Goal: Task Accomplishment & Management: Manage account settings

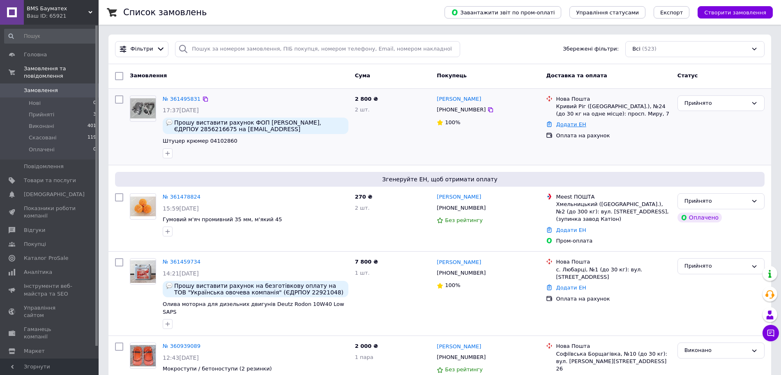
click at [575, 125] on link "Додати ЕН" at bounding box center [571, 124] width 30 height 6
click at [545, 186] on div "Додати" at bounding box center [548, 180] width 57 height 16
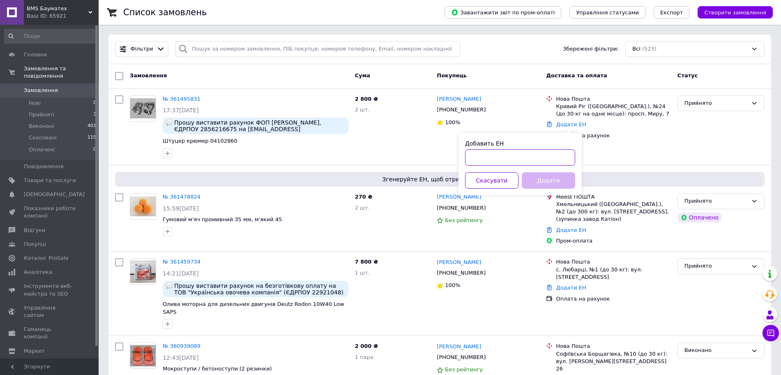
click at [530, 159] on input "Добавить ЕН" at bounding box center [520, 157] width 110 height 16
paste input "20451247199972"
type input "20451247199972"
click at [539, 189] on button "Додати" at bounding box center [548, 180] width 53 height 16
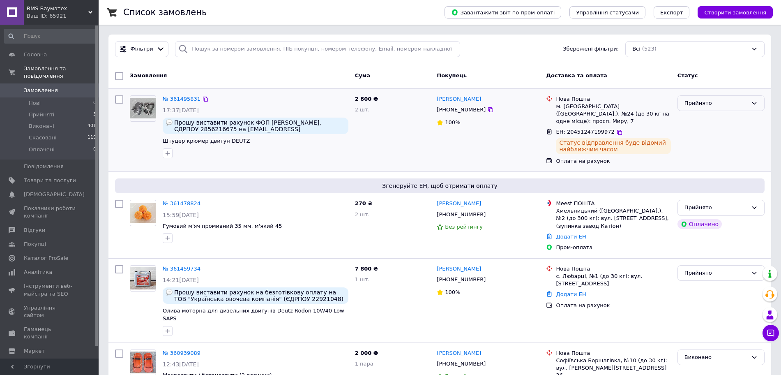
click at [754, 103] on icon at bounding box center [754, 103] width 7 height 7
click at [705, 151] on li "Оплачено" at bounding box center [721, 150] width 86 height 15
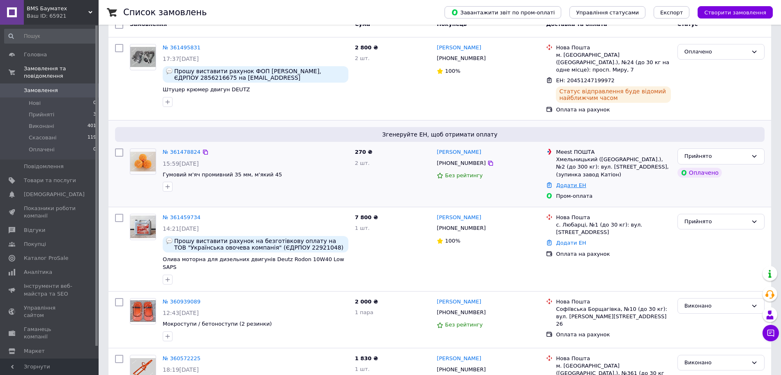
click at [568, 188] on link "Додати ЕН" at bounding box center [571, 185] width 30 height 6
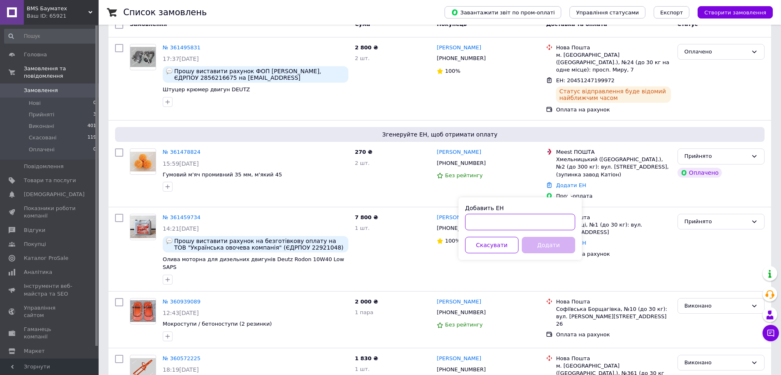
click at [522, 228] on input "Добавить ЕН" at bounding box center [520, 222] width 110 height 16
paste input "719-7743312"
type input "719-7743312"
click at [551, 253] on button "Додати" at bounding box center [548, 245] width 53 height 16
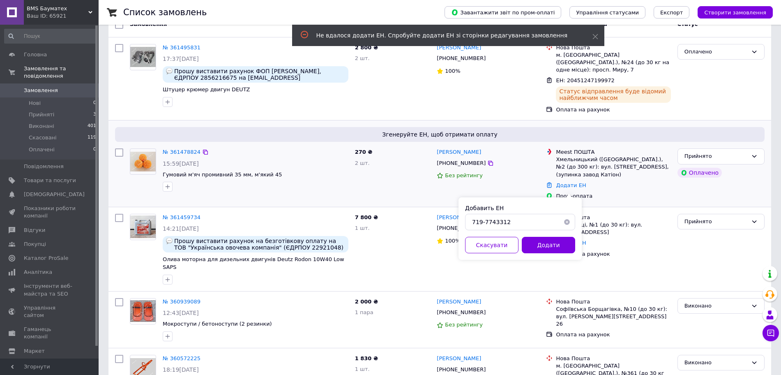
click at [510, 153] on div "Катерина Козачук" at bounding box center [488, 151] width 104 height 9
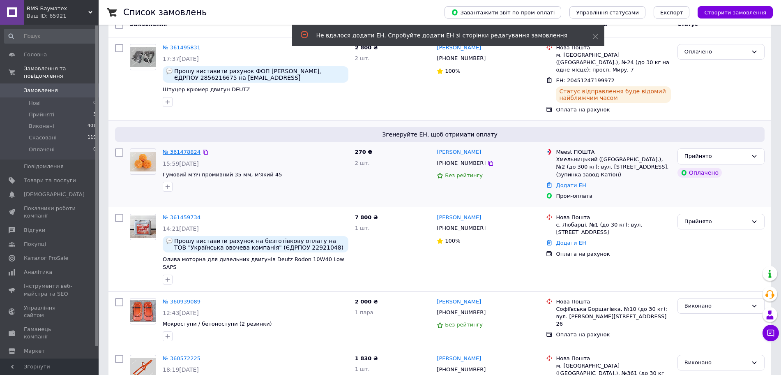
click at [184, 155] on link "№ 361478824" at bounding box center [182, 152] width 38 height 6
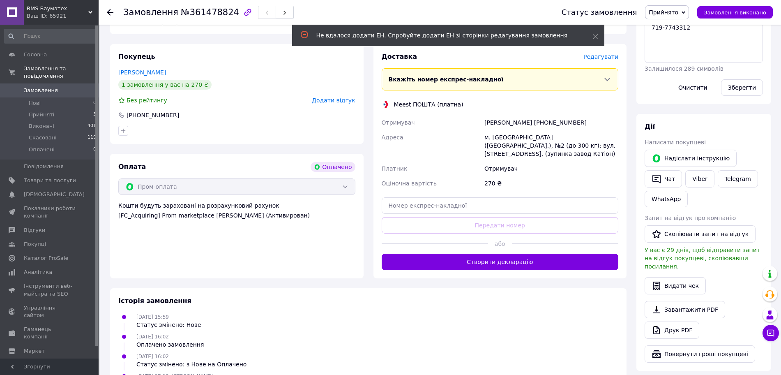
scroll to position [154, 0]
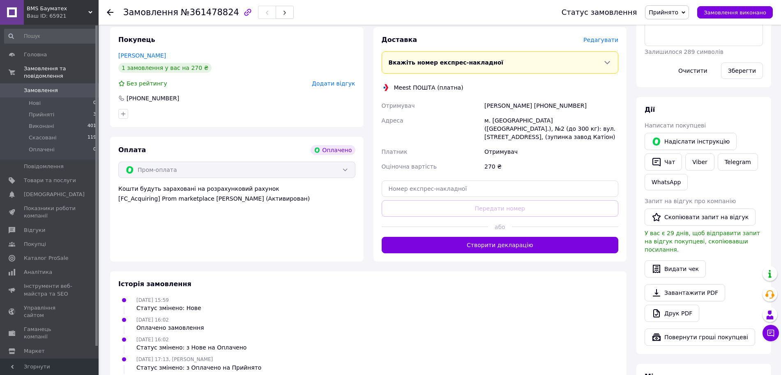
click at [603, 74] on div "Вкажіть номер експрес-накладної Обов'язково введіть номер експрес-накладної, як…" at bounding box center [500, 62] width 237 height 22
click at [604, 64] on icon at bounding box center [606, 62] width 5 height 3
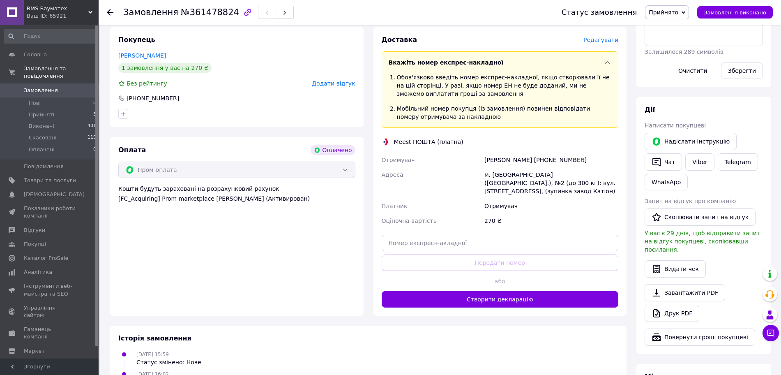
scroll to position [257, 0]
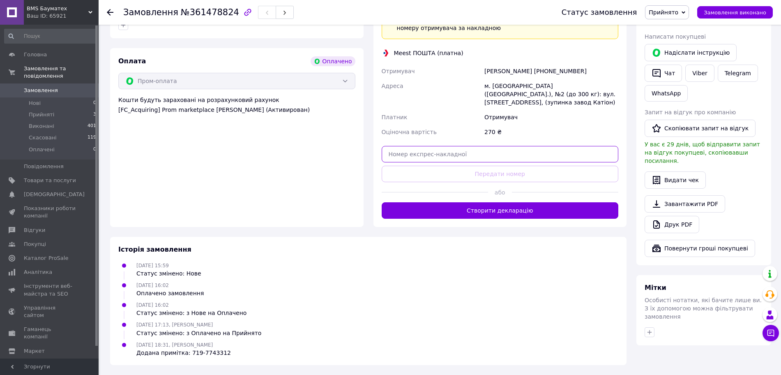
click at [477, 162] on input "text" at bounding box center [500, 154] width 237 height 16
paste input "719-7743312"
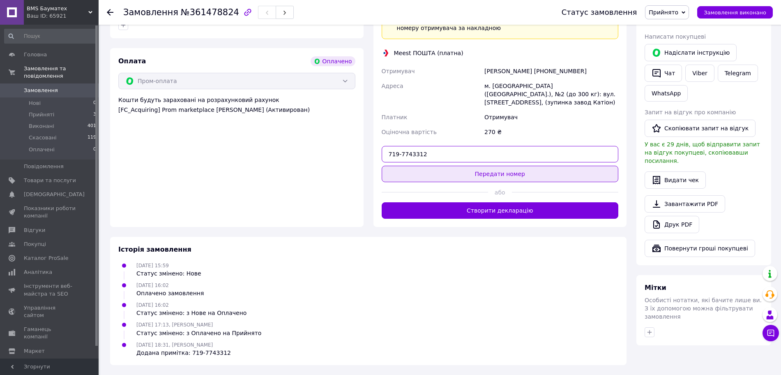
type input "719-7743312"
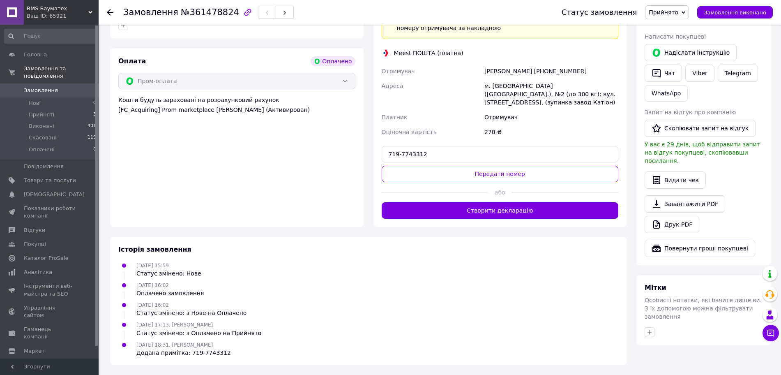
click at [500, 182] on button "Передати номер" at bounding box center [500, 174] width 237 height 16
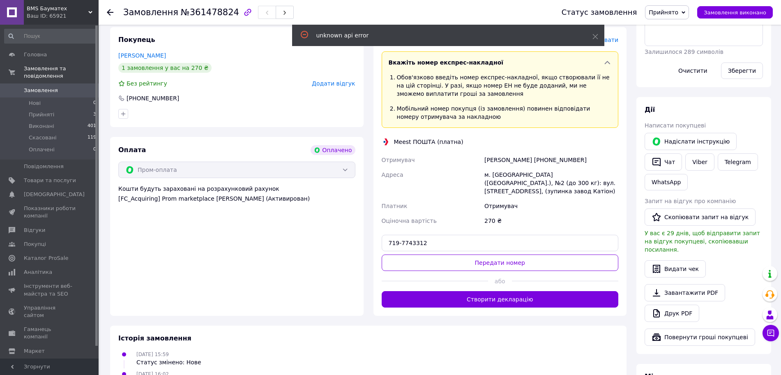
scroll to position [205, 0]
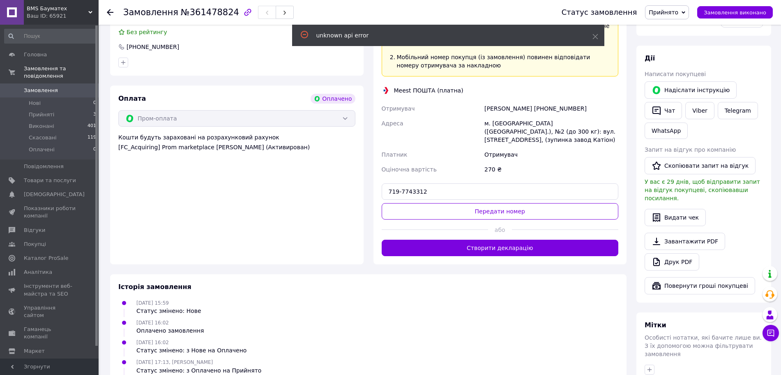
click at [237, 264] on div "Оплата Оплачено Пром-оплата Кошти будуть зараховані на розрахунковий рахунок [F…" at bounding box center [236, 174] width 253 height 179
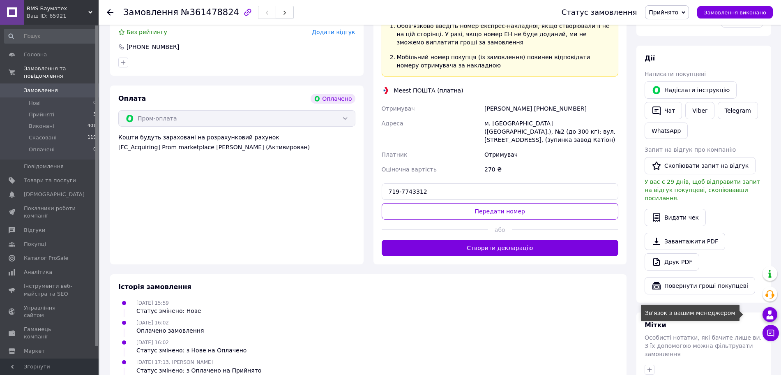
click at [770, 320] on icon at bounding box center [770, 315] width 10 height 10
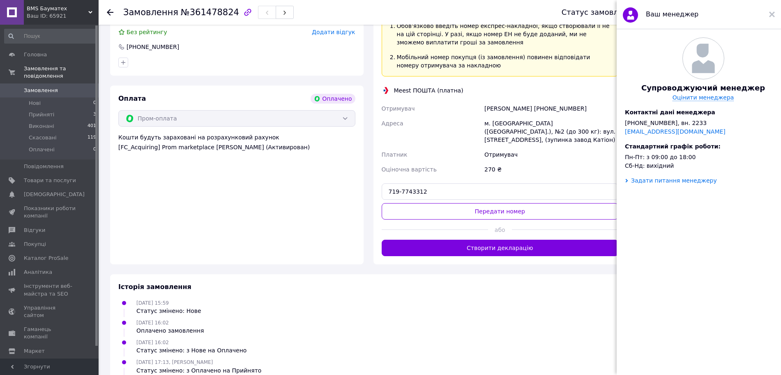
click at [698, 184] on div "Задати питання менеджеру" at bounding box center [674, 180] width 86 height 7
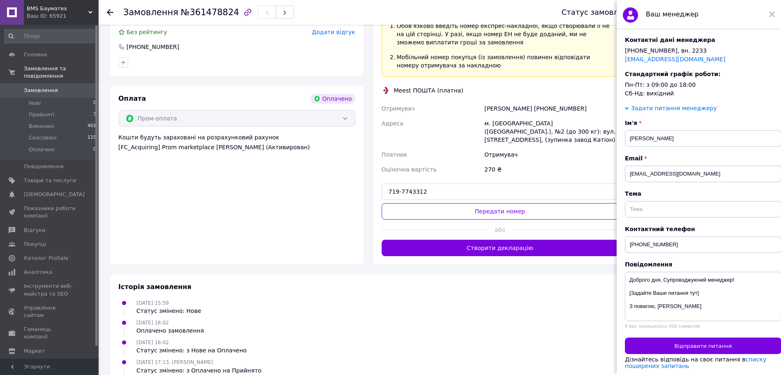
scroll to position [143, 0]
click at [654, 201] on input "text" at bounding box center [703, 209] width 156 height 16
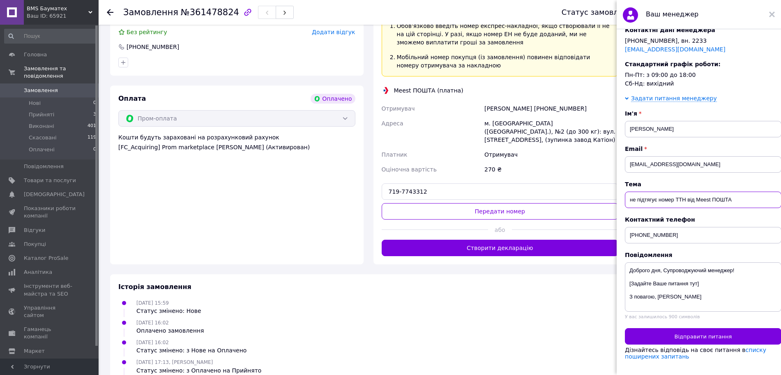
scroll to position [12, 0]
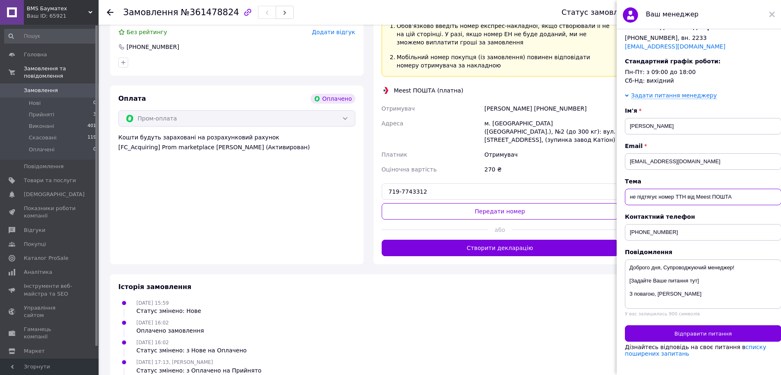
type input "не підтягує номер ТТН від Meest ПОШТА"
click at [717, 266] on textarea "Доброго дня, Супроводжуючий менеджер! [Задайте Ваше питання тут] З повагою, Оль…" at bounding box center [703, 283] width 156 height 49
drag, startPoint x: 733, startPoint y: 171, endPoint x: 611, endPoint y: 176, distance: 122.1
click at [611, 176] on body "BMS Бауматех Ваш ID: 65921 Сайт BMS Бауматех Кабінет покупця Перевірити стан си…" at bounding box center [390, 103] width 781 height 617
drag, startPoint x: 694, startPoint y: 265, endPoint x: 625, endPoint y: 268, distance: 68.6
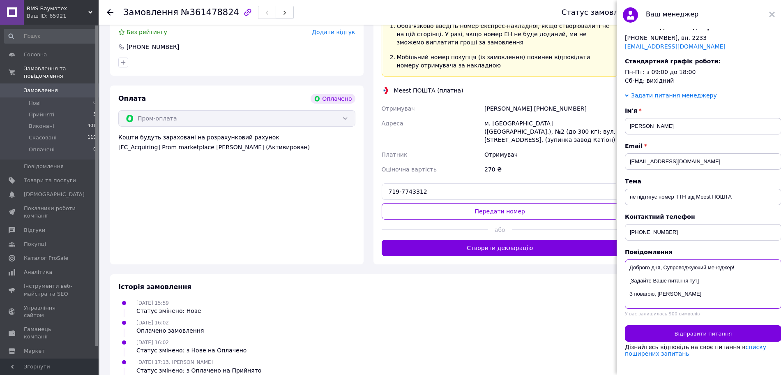
click at [629, 267] on textarea "Доброго дня, Супроводжуючий менеджер! [Задайте Ваше питання тут] З повагою, Оль…" at bounding box center [703, 283] width 156 height 49
click at [628, 266] on textarea "Доброго дня, Супроводжуючий менеджер! [Задайте Ваше питання тут] З повагою, Оль…" at bounding box center [703, 283] width 156 height 49
drag, startPoint x: 629, startPoint y: 266, endPoint x: 712, endPoint y: 265, distance: 83.0
click at [712, 265] on textarea "Доброго дня, Супроводжуючий менеджер! [Задайте Ваше питання тут] З повагою, Оль…" at bounding box center [703, 283] width 156 height 49
paste textarea "не підтягує номер ТТН від Meest ПОШТА"
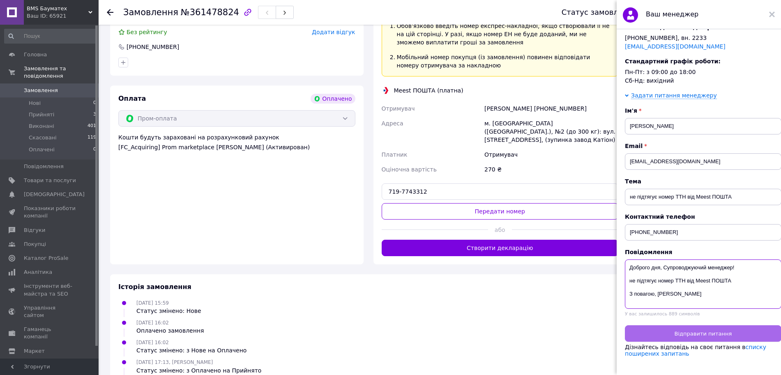
type textarea "Доброго дня, Супроводжуючий менеджер! не підтягує номер ТТН від Meest ПОШТА З п…"
click at [715, 330] on span "Відправити питання" at bounding box center [702, 333] width 57 height 6
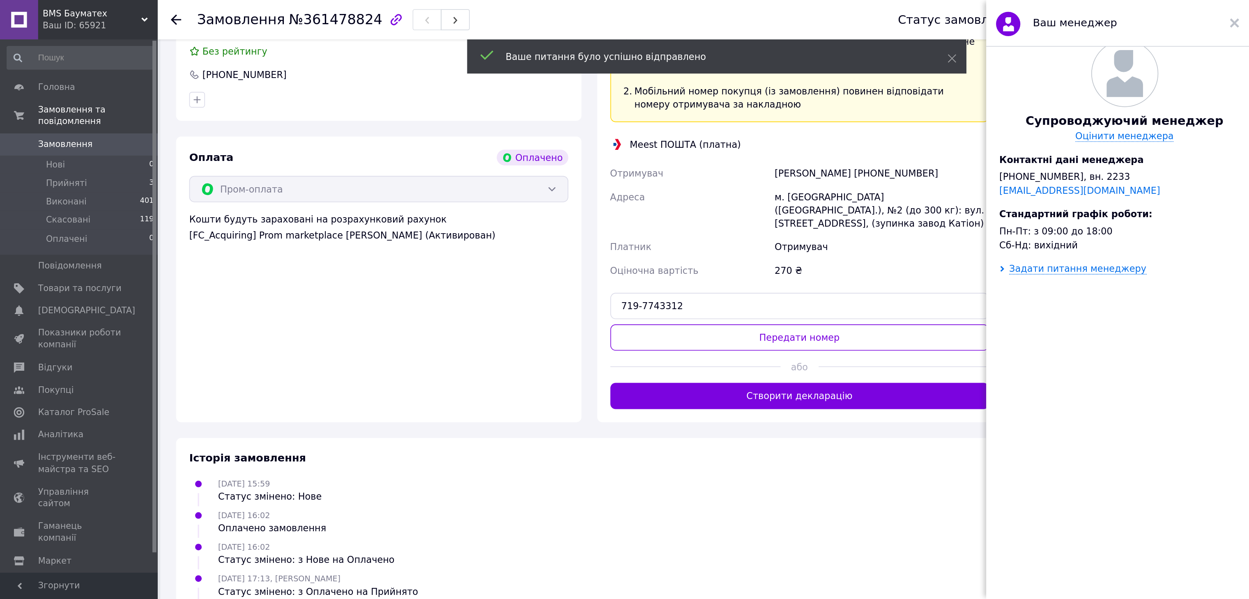
scroll to position [0, 0]
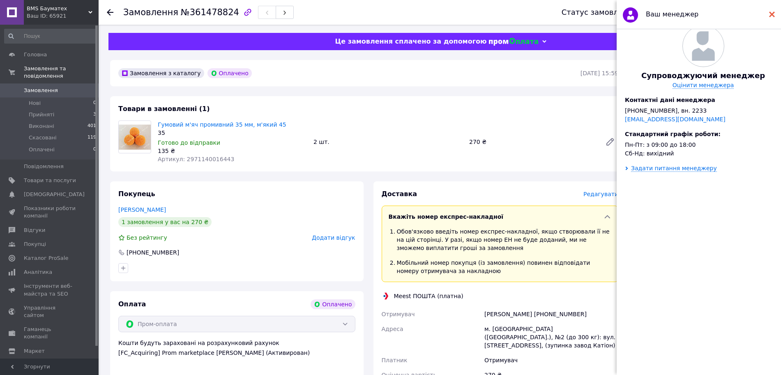
click at [771, 13] on use at bounding box center [772, 14] width 6 height 6
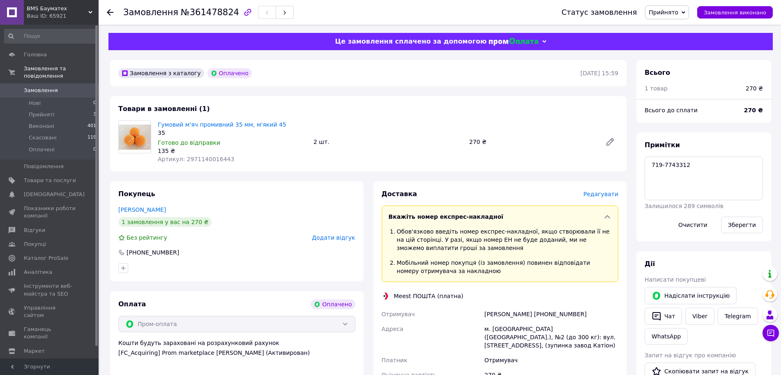
click at [542, 44] on icon at bounding box center [544, 41] width 4 height 4
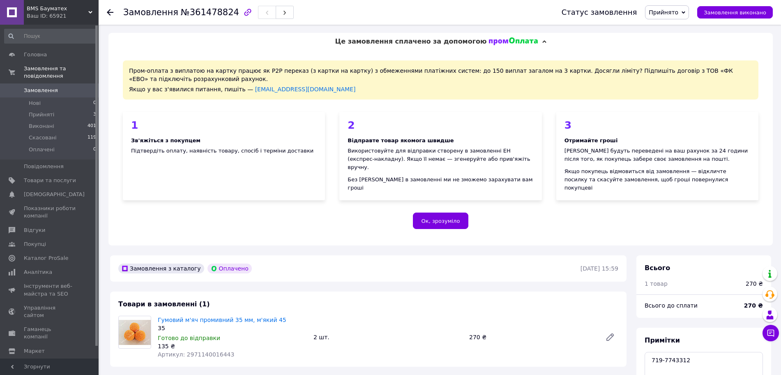
click at [542, 44] on icon at bounding box center [544, 41] width 4 height 4
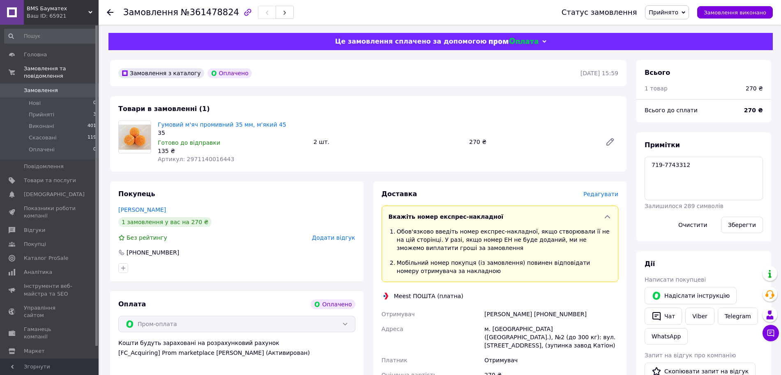
click at [243, 10] on icon "button" at bounding box center [248, 12] width 10 height 10
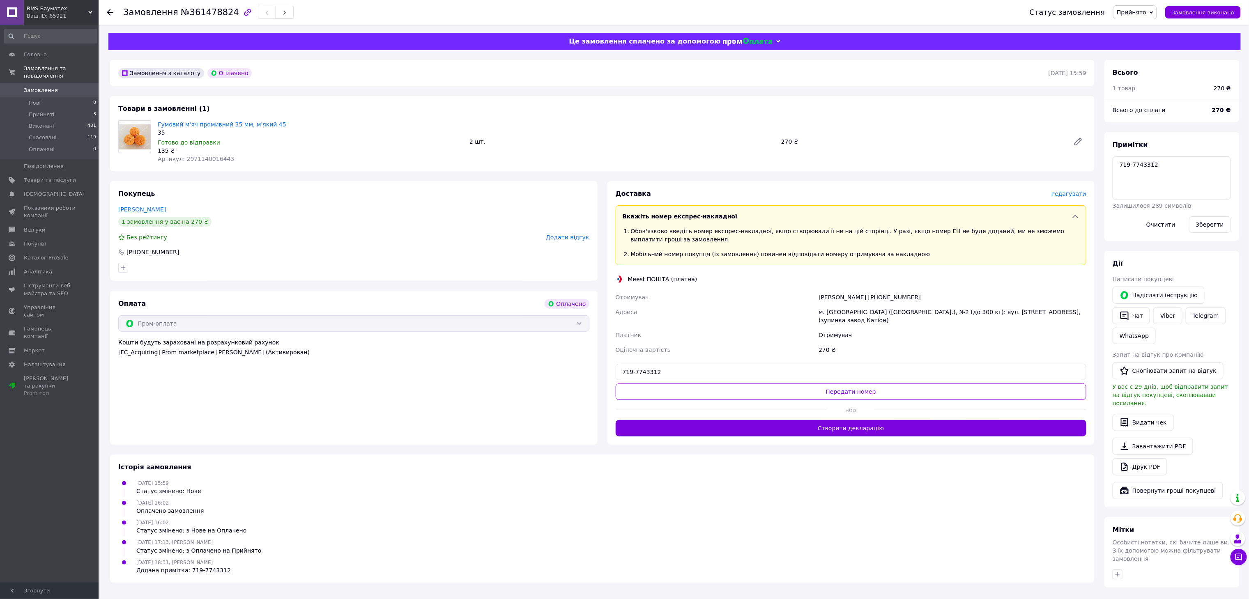
scroll to position [97, 0]
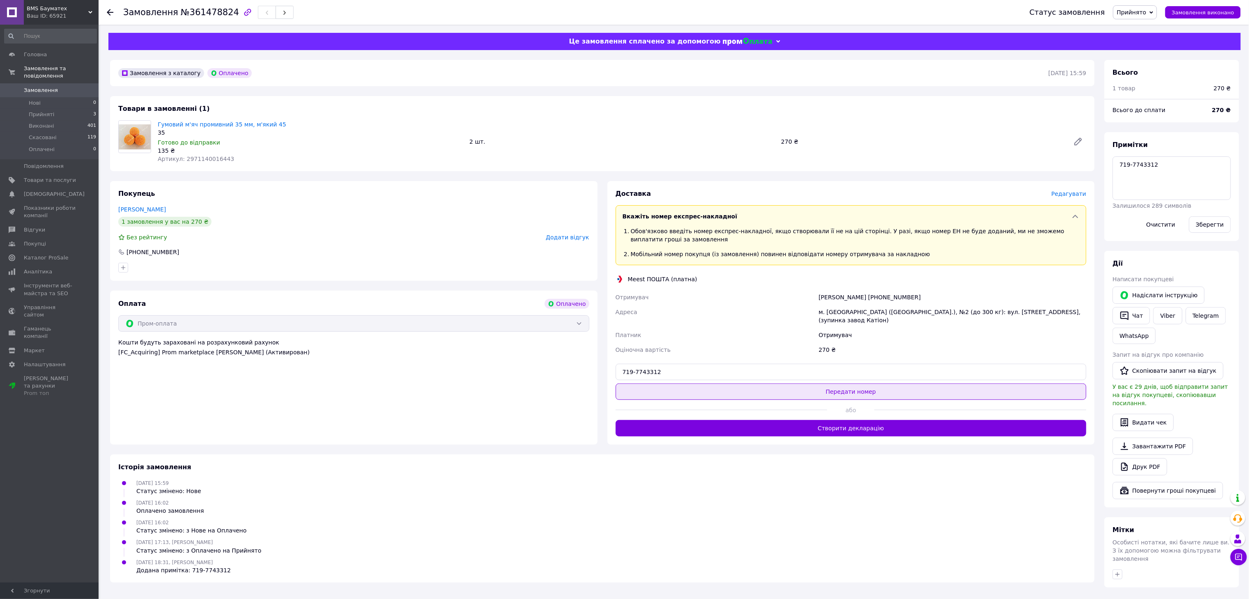
click at [788, 374] on button "Передати номер" at bounding box center [851, 392] width 471 height 16
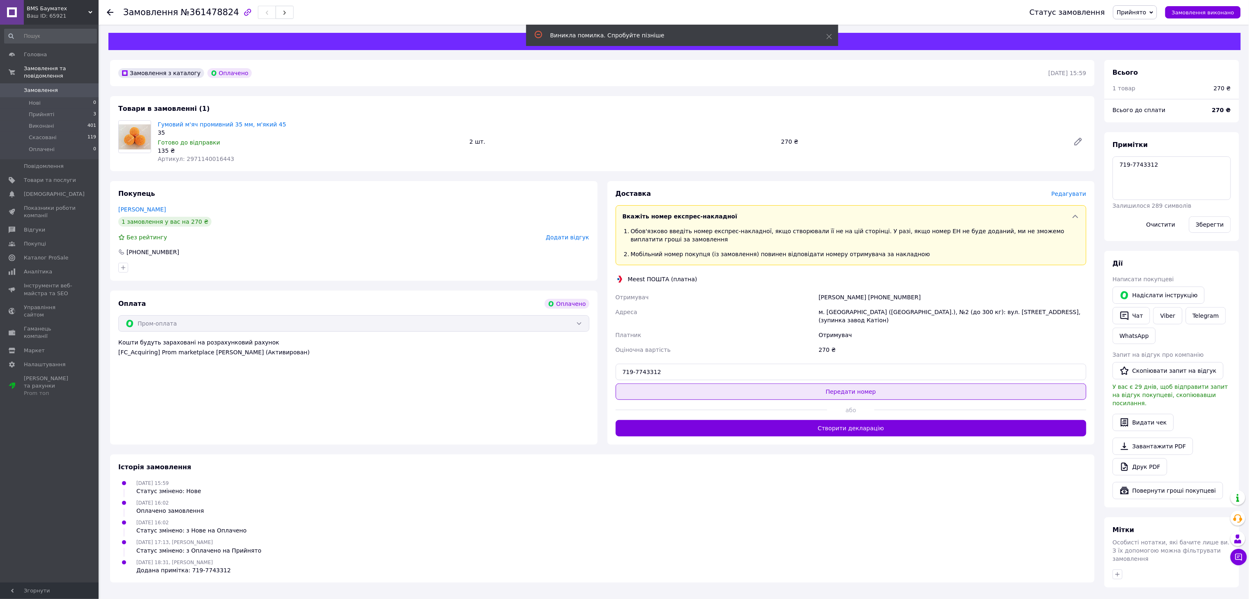
click at [788, 374] on button "Передати номер" at bounding box center [851, 392] width 471 height 16
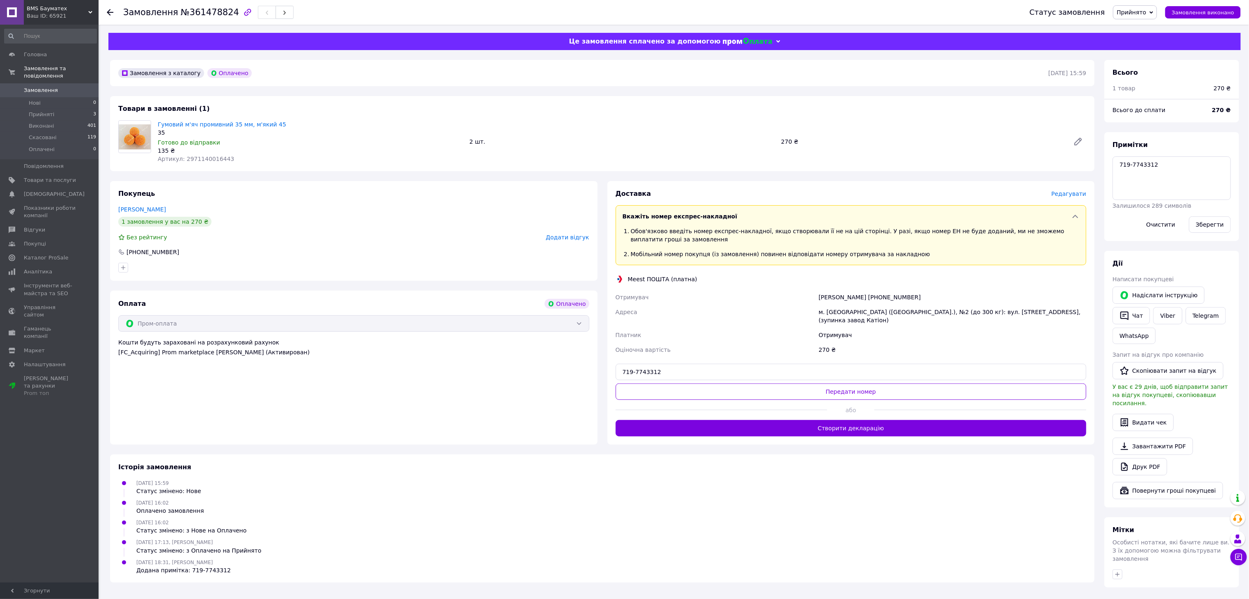
scroll to position [14, 0]
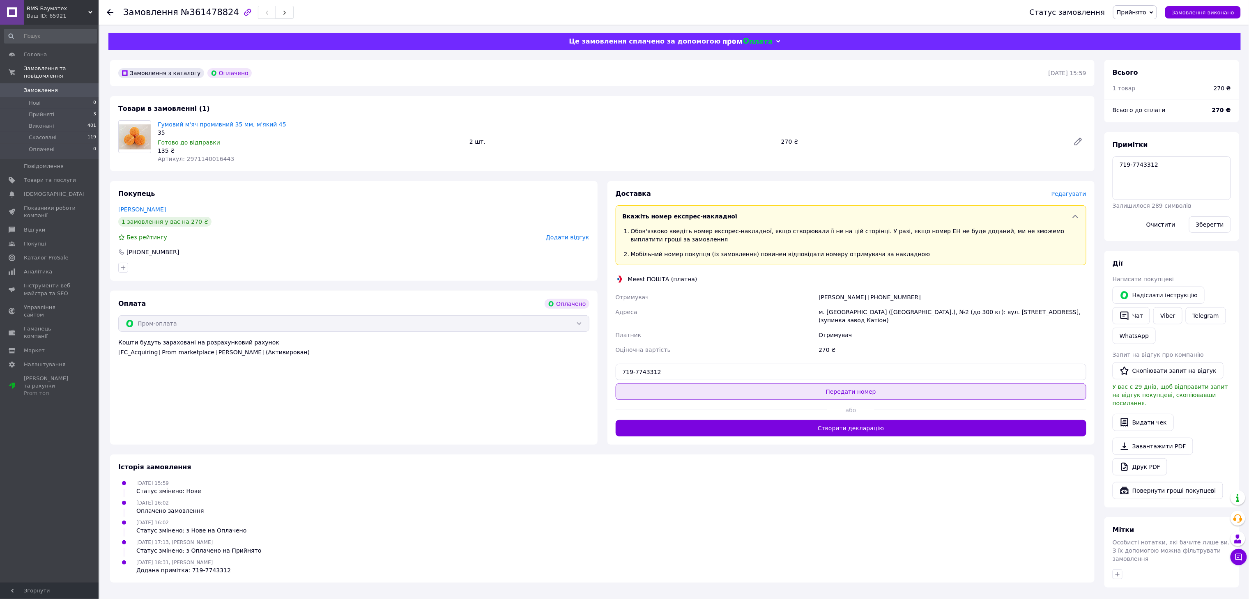
click at [788, 374] on button "Передати номер" at bounding box center [851, 392] width 471 height 16
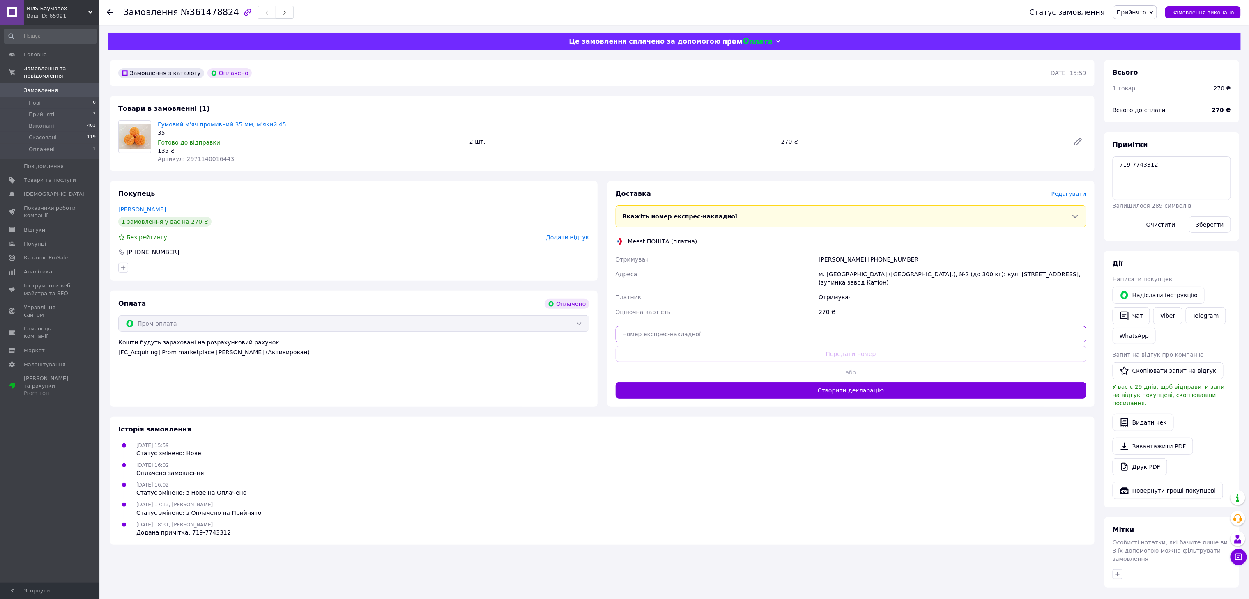
click at [763, 343] on input "text" at bounding box center [851, 334] width 471 height 16
click at [1120, 581] on div at bounding box center [1172, 574] width 122 height 13
click at [1120, 578] on icon "button" at bounding box center [1117, 574] width 7 height 7
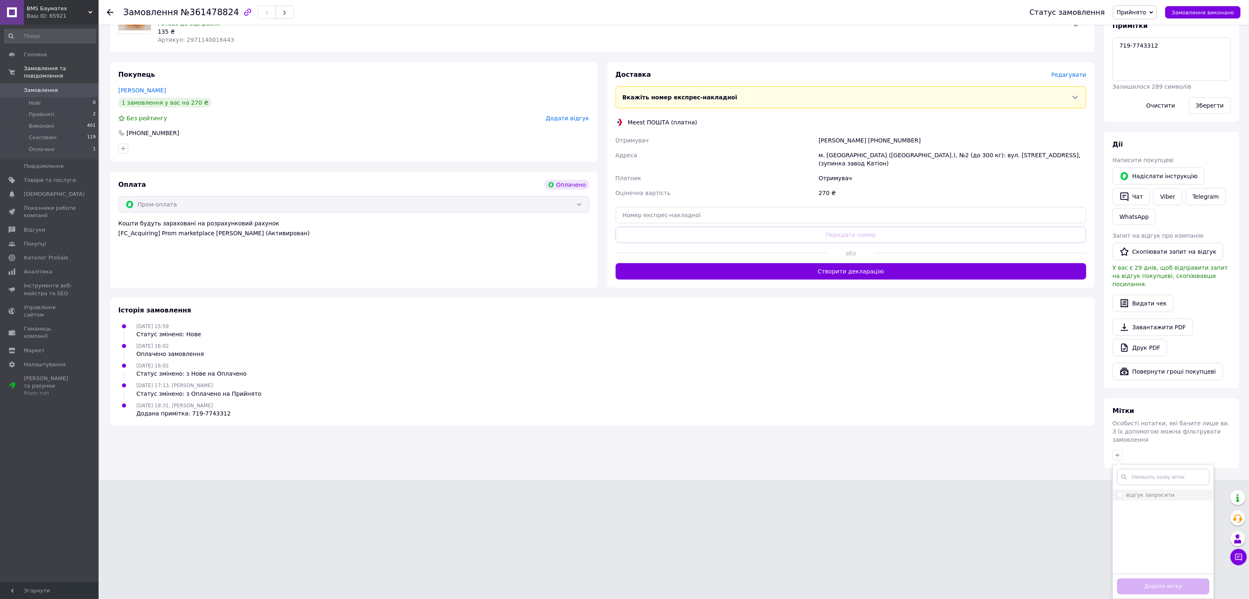
scroll to position [212, 0]
click at [1055, 381] on div "[DATE] 17:13, [PERSON_NAME] змінено: з Оплачено на Прийнято" at bounding box center [602, 389] width 975 height 16
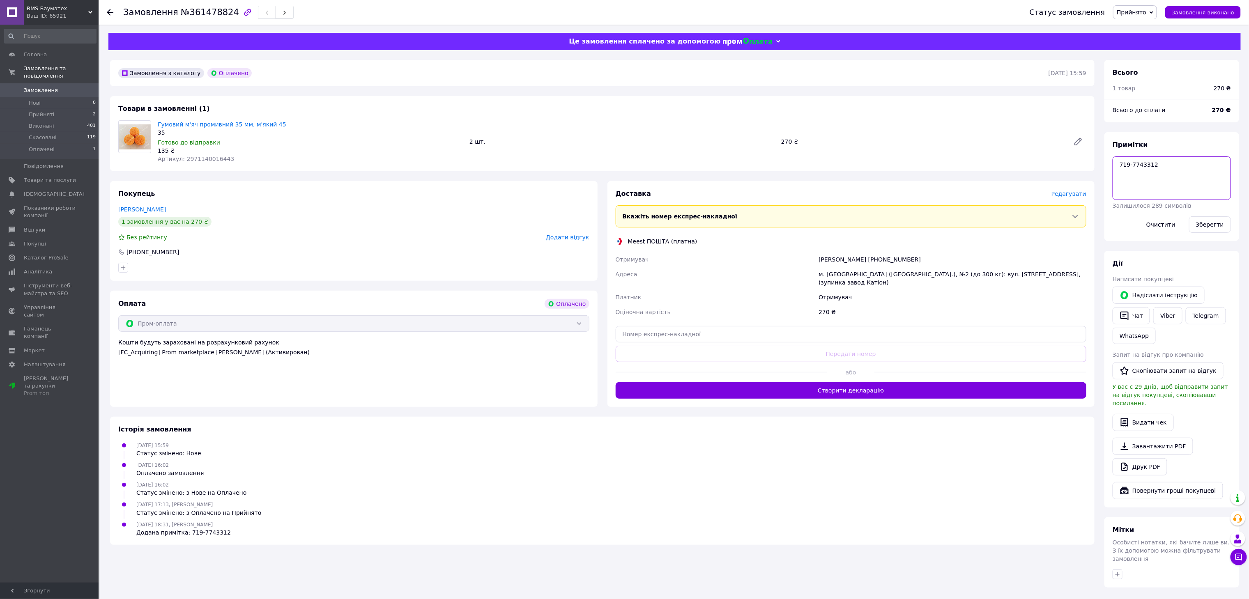
drag, startPoint x: 1173, startPoint y: 91, endPoint x: 1101, endPoint y: 94, distance: 72.4
click at [1101, 94] on div "Всього 1 товар 270 ₴ Всього до сплати 270 ₴ Примітки 719-7743312 Залишилося 289…" at bounding box center [1171, 324] width 145 height 528
click at [652, 284] on div "Доставка [PERSON_NAME] Вкажіть номер експрес-накладної Обов'язково введіть номе…" at bounding box center [851, 293] width 471 height 209
click at [652, 326] on input "text" at bounding box center [851, 334] width 471 height 16
paste input "719-7743312"
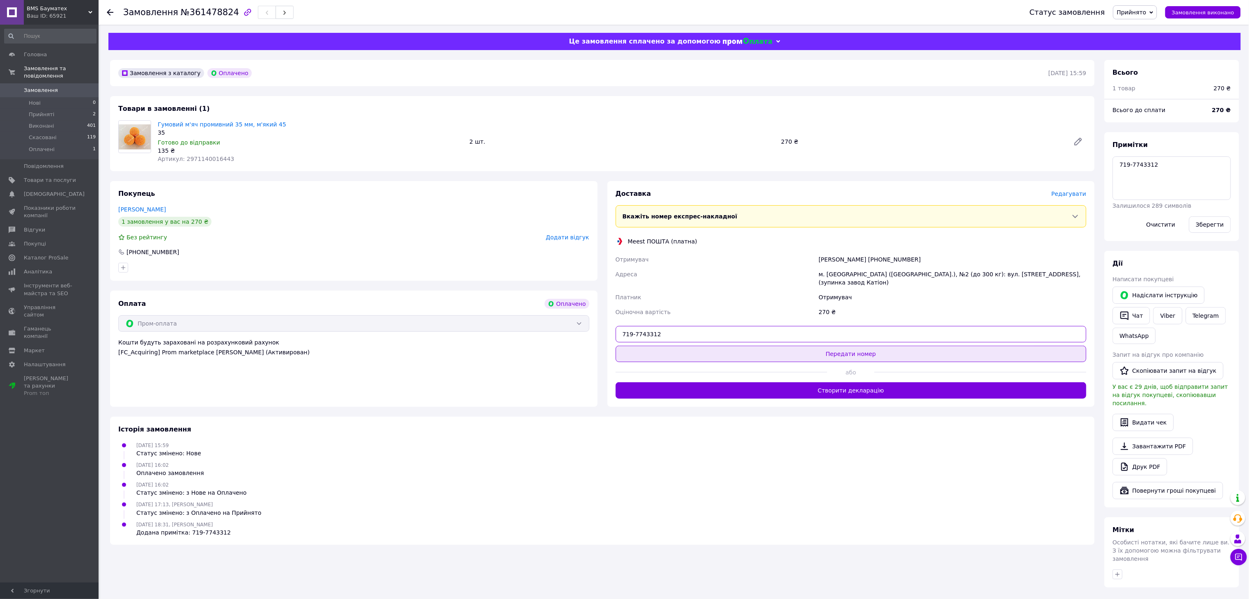
type input "719-7743312"
click at [841, 346] on button "Передати номер" at bounding box center [851, 354] width 471 height 16
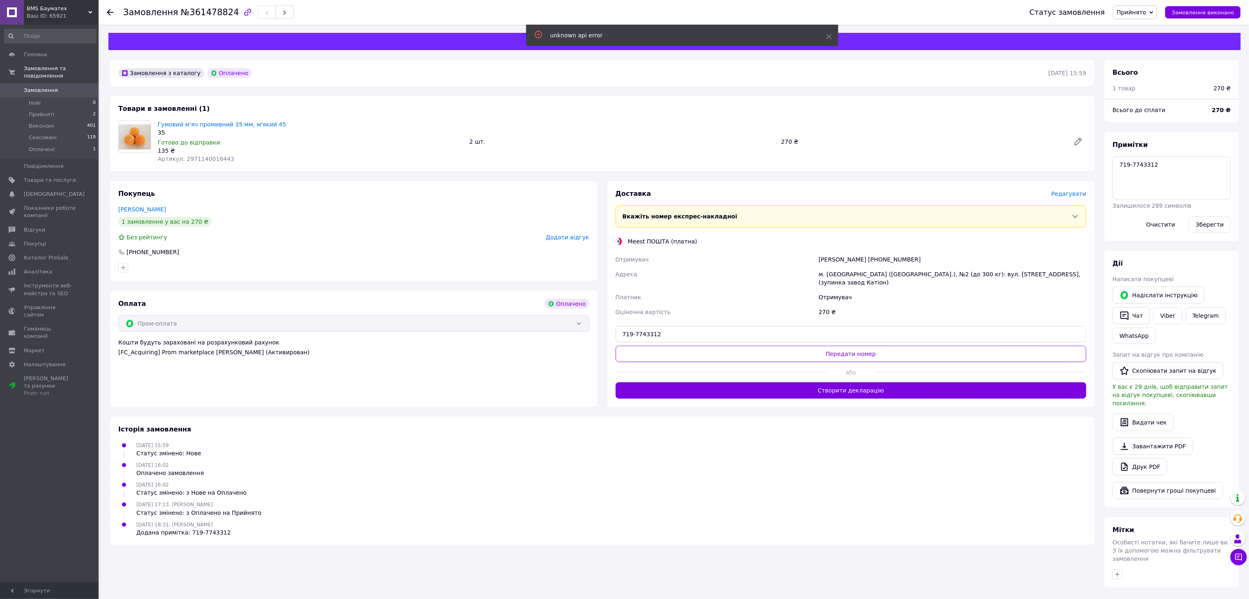
scroll to position [0, 0]
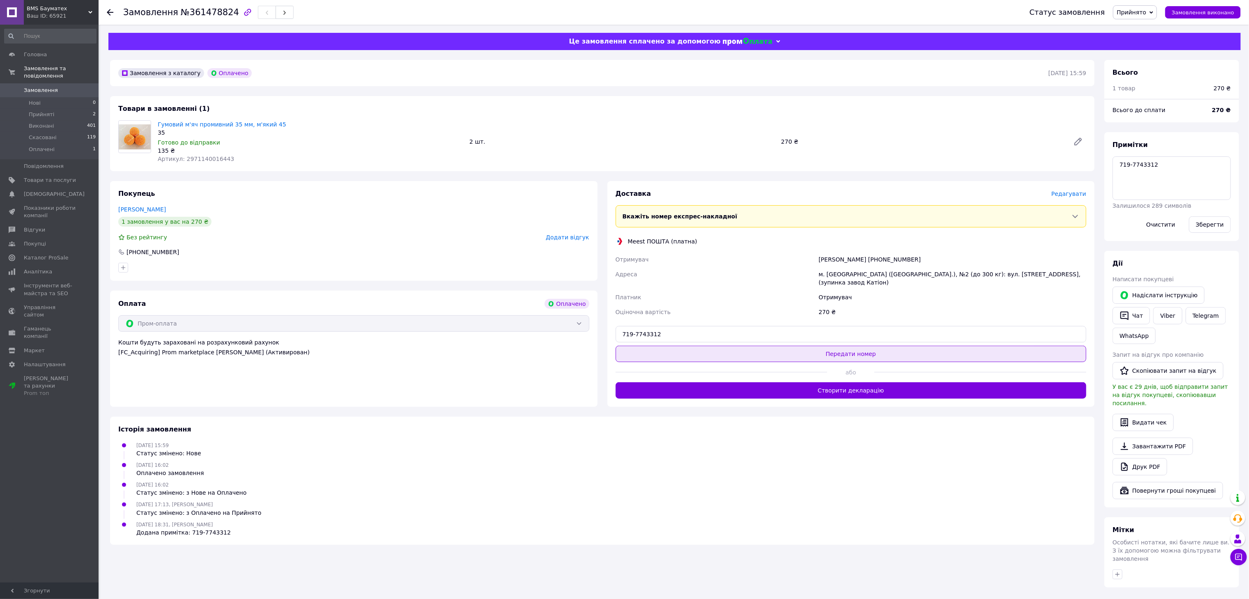
click at [819, 362] on button "Передати номер" at bounding box center [851, 354] width 471 height 16
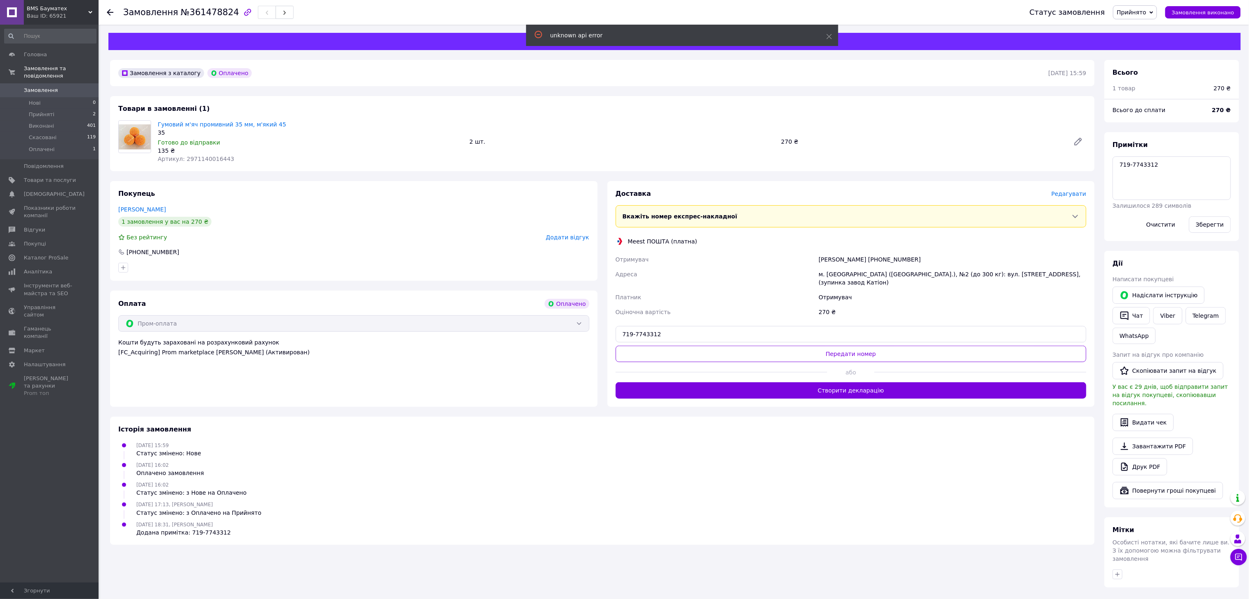
click at [1073, 197] on span "Редагувати" at bounding box center [1068, 194] width 35 height 7
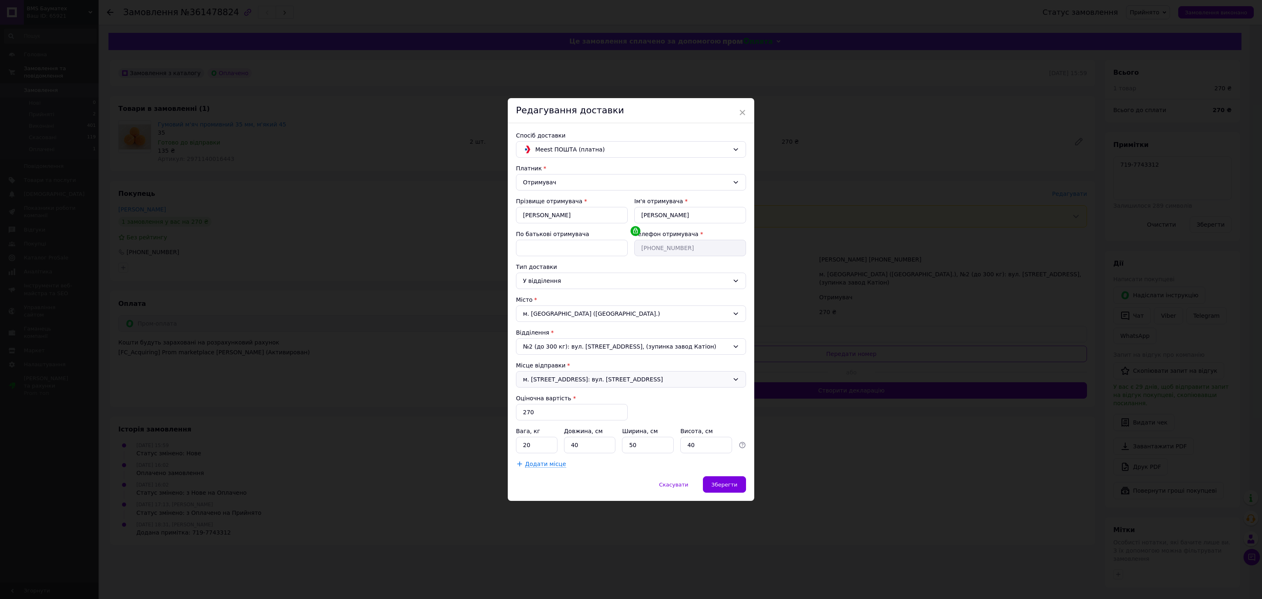
click at [725, 388] on div "м. [STREET_ADDRESS]: вул. [STREET_ADDRESS]" at bounding box center [631, 379] width 230 height 16
click at [614, 424] on link "Додати ще місце відправки" at bounding box center [630, 414] width 229 height 19
click at [680, 488] on span "Скасувати" at bounding box center [673, 485] width 29 height 6
